Goal: Task Accomplishment & Management: Use online tool/utility

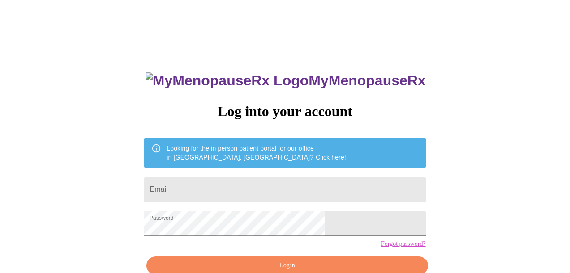
type input "[EMAIL_ADDRESS][DOMAIN_NAME]"
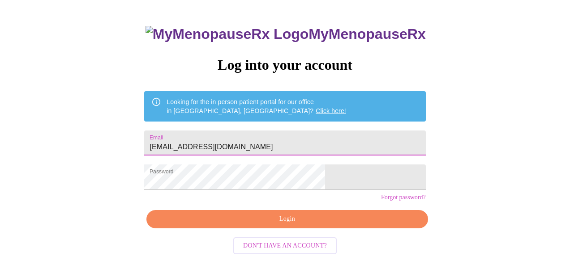
click at [300, 225] on span "Login" at bounding box center [287, 219] width 260 height 11
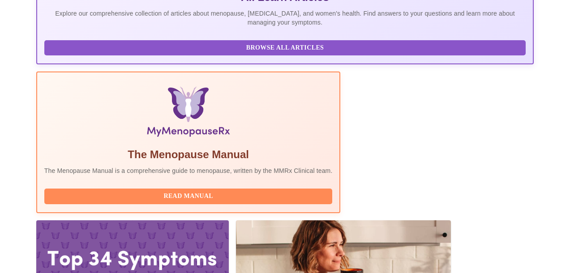
scroll to position [262, 0]
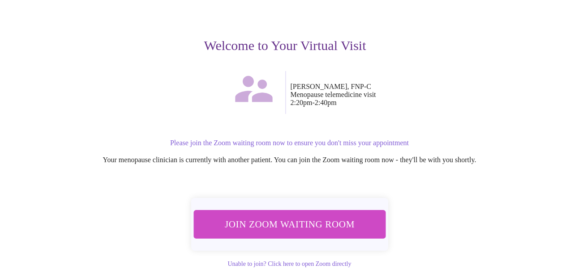
scroll to position [112, 0]
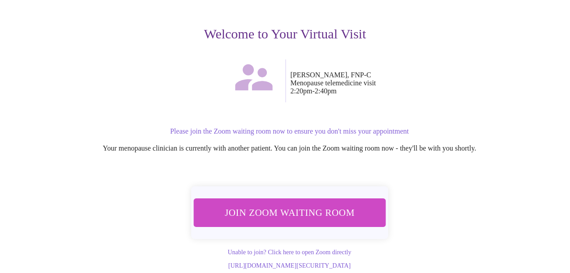
click at [311, 205] on span "Join Zoom Waiting Room" at bounding box center [289, 213] width 168 height 17
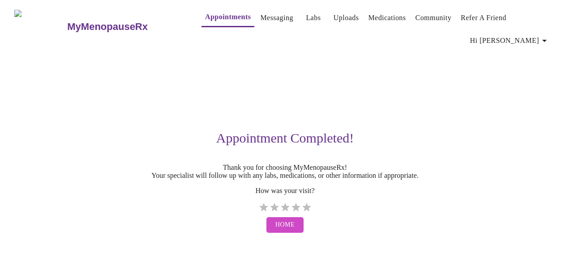
scroll to position [0, 0]
